Goal: Navigation & Orientation: Go to known website

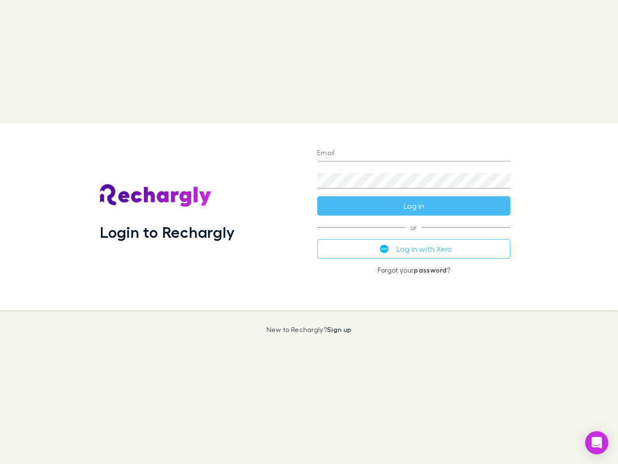
click at [309, 232] on div "Login to Rechargly" at bounding box center [200, 216] width 217 height 187
click at [414, 154] on input "Email" at bounding box center [413, 153] width 193 height 15
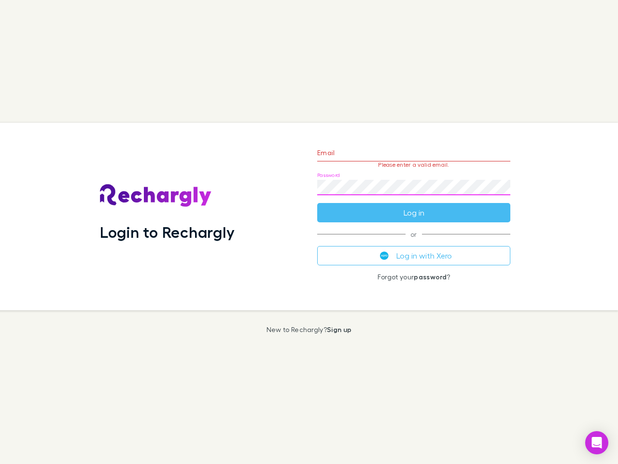
click at [414, 206] on form "Email Please enter a valid email. Password Log in" at bounding box center [413, 180] width 193 height 84
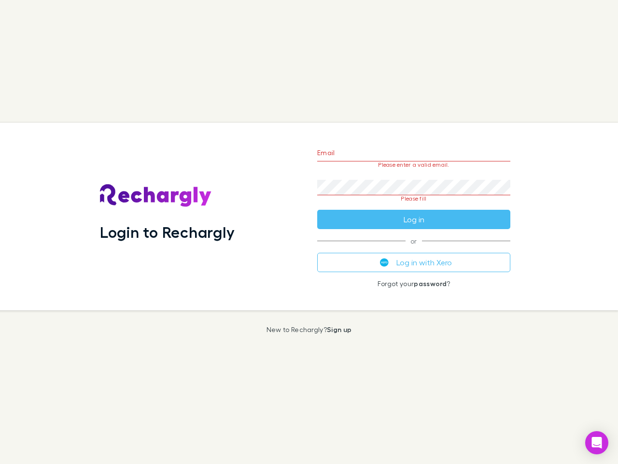
click at [414, 249] on div "Email Please enter a valid email. Password Please fill Log in or Log in with Xe…" at bounding box center [414, 216] width 209 height 187
click at [597, 443] on icon "Open Intercom Messenger" at bounding box center [597, 443] width 10 height 12
